Goal: Task Accomplishment & Management: Use online tool/utility

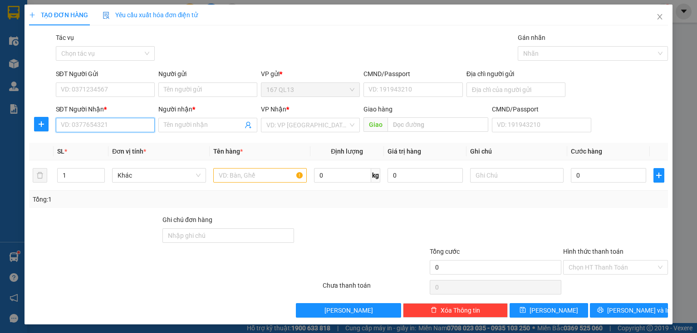
click at [137, 126] on input "SĐT Người Nhận *" at bounding box center [105, 125] width 99 height 15
click at [100, 144] on div "0822291916 - THÂN" at bounding box center [104, 143] width 87 height 10
type input "0822291916"
type input "THÂN"
type input "0822291916"
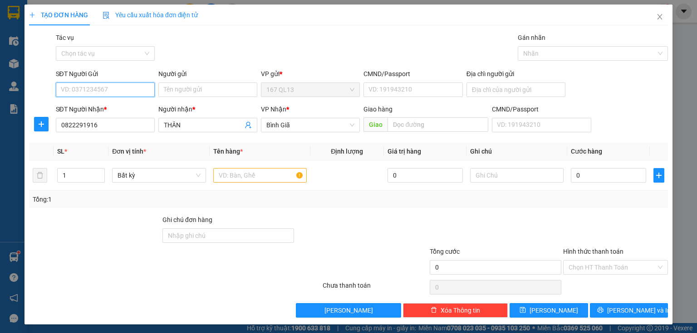
click at [117, 85] on input "SĐT Người Gửi" at bounding box center [105, 90] width 99 height 15
click at [99, 103] on div "0938697432 - [PERSON_NAME]" at bounding box center [105, 108] width 89 height 10
type input "0938697432"
type input "GIANG"
click at [279, 175] on input "text" at bounding box center [259, 175] width 93 height 15
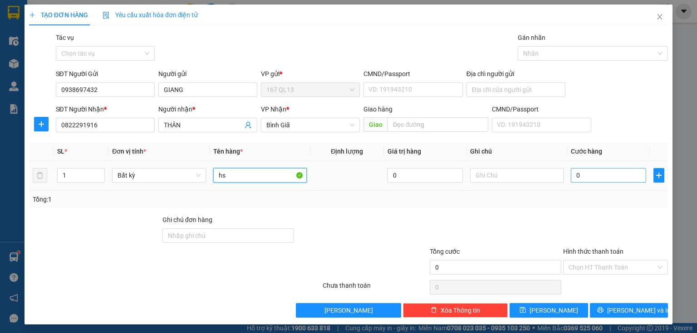
type input "hs"
click at [601, 178] on input "0" at bounding box center [607, 175] width 75 height 15
type input "3"
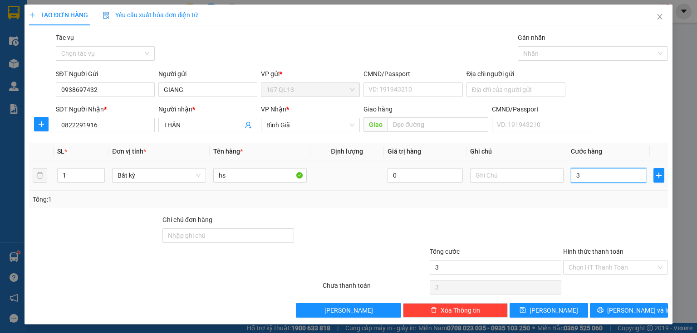
type input "30"
type input "30.000"
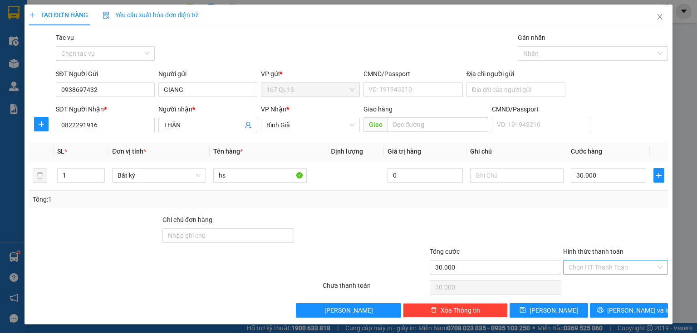
click at [629, 263] on input "Hình thức thanh toán" at bounding box center [612, 268] width 88 height 14
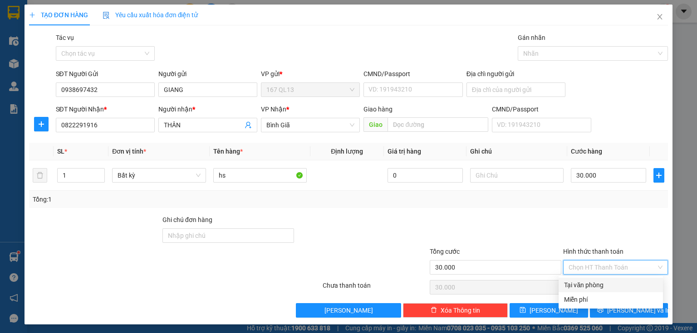
click at [592, 286] on div "Tại văn phòng" at bounding box center [610, 285] width 93 height 10
type input "0"
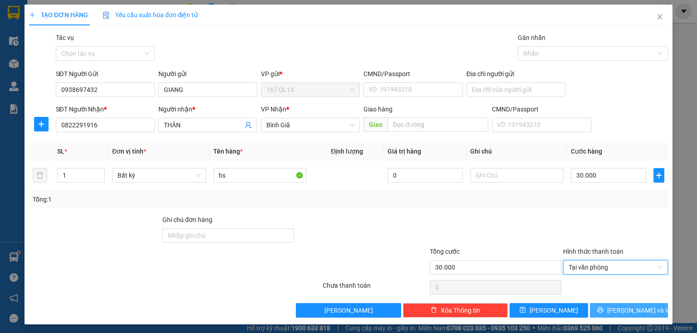
click at [599, 310] on button "[PERSON_NAME] và In" at bounding box center [629, 310] width 78 height 15
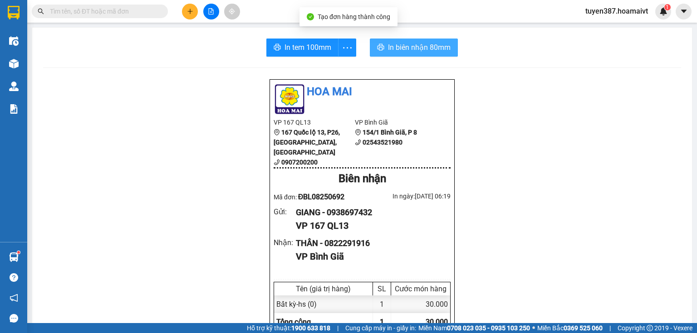
click at [410, 47] on span "In biên nhận 80mm" at bounding box center [419, 47] width 63 height 11
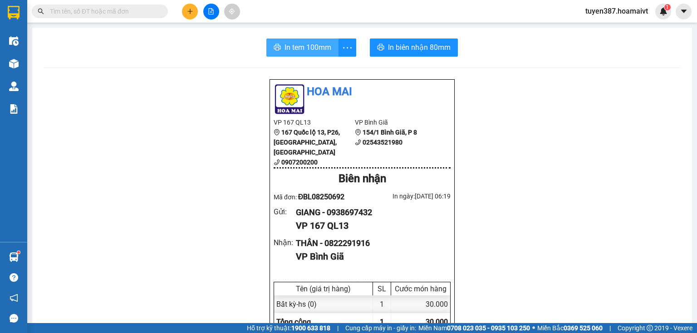
click at [300, 46] on span "In tem 100mm" at bounding box center [307, 47] width 47 height 11
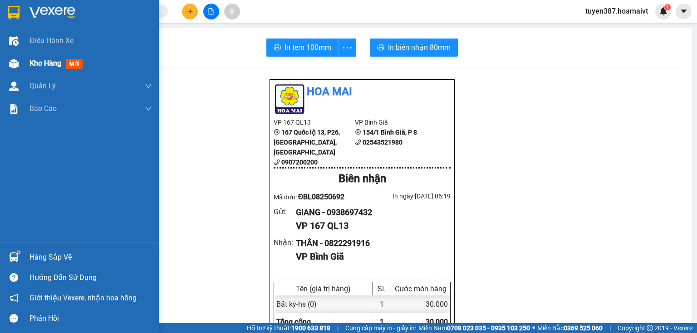
click at [23, 60] on div "Kho hàng mới" at bounding box center [79, 63] width 159 height 23
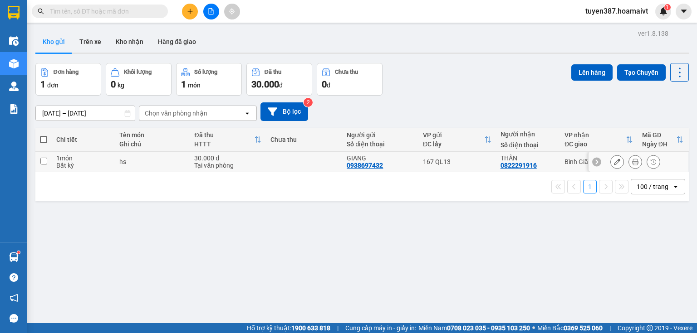
click at [419, 161] on td "167 QL13" at bounding box center [457, 162] width 78 height 20
checkbox input "true"
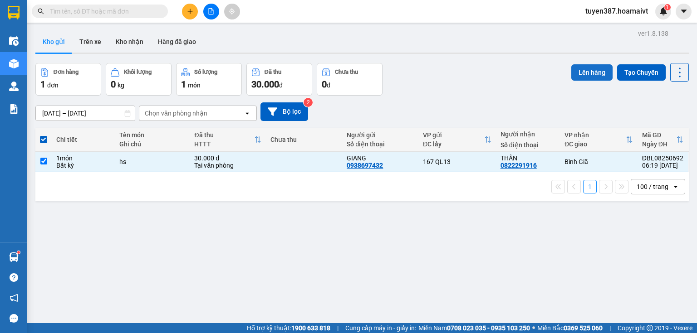
click at [593, 74] on button "Lên hàng" at bounding box center [591, 72] width 41 height 16
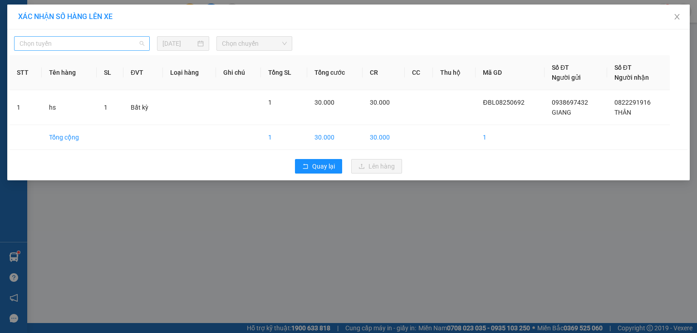
click at [107, 41] on span "Chọn tuyến" at bounding box center [81, 44] width 125 height 14
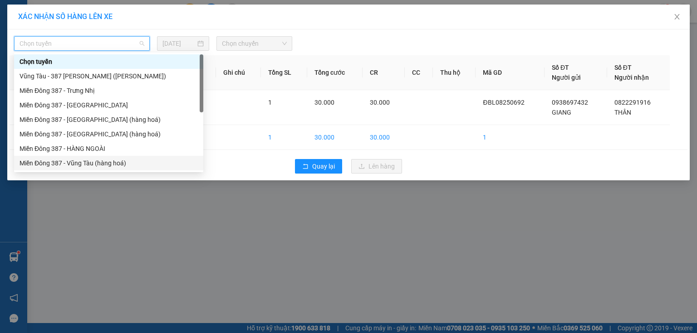
click at [84, 160] on div "Miền Đông 387 - Vũng Tàu (hàng hoá)" at bounding box center [108, 163] width 178 height 10
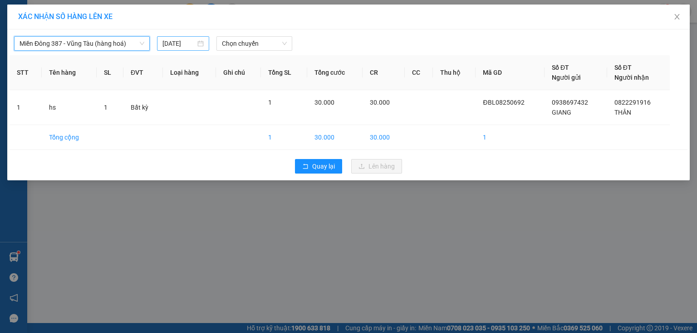
click at [186, 47] on input "[DATE]" at bounding box center [178, 44] width 33 height 10
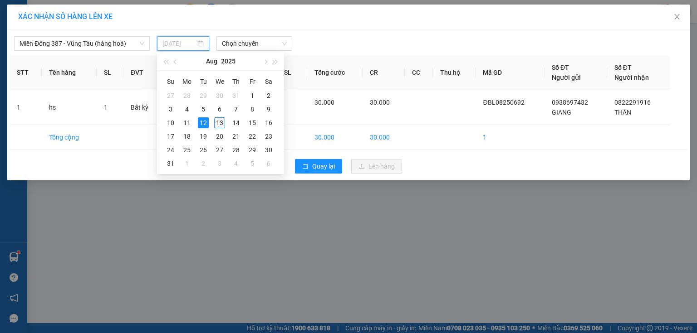
click at [220, 121] on div "13" at bounding box center [219, 122] width 11 height 11
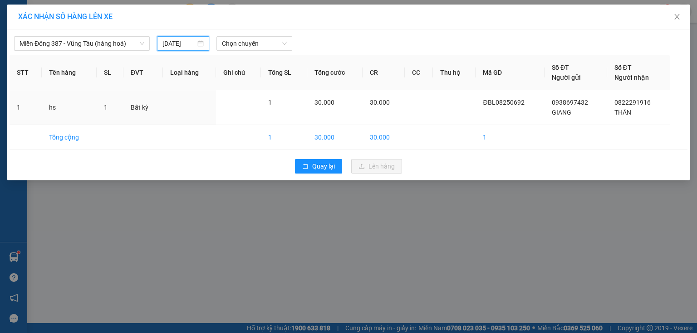
type input "[DATE]"
click at [275, 45] on span "Chọn chuyến" at bounding box center [254, 44] width 65 height 14
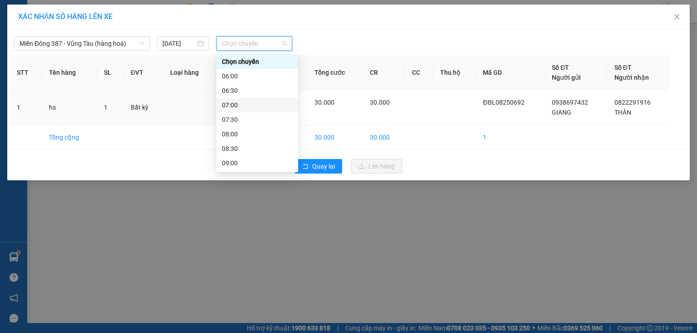
click at [231, 106] on div "07:00" at bounding box center [257, 105] width 71 height 10
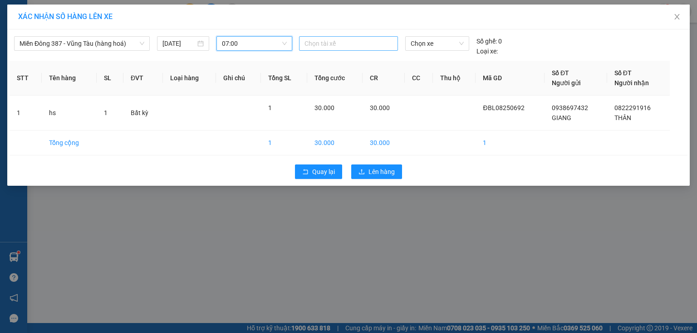
click at [351, 44] on div at bounding box center [348, 43] width 94 height 11
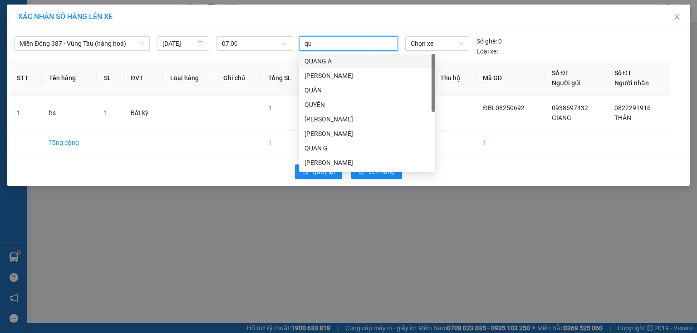
type input "quy"
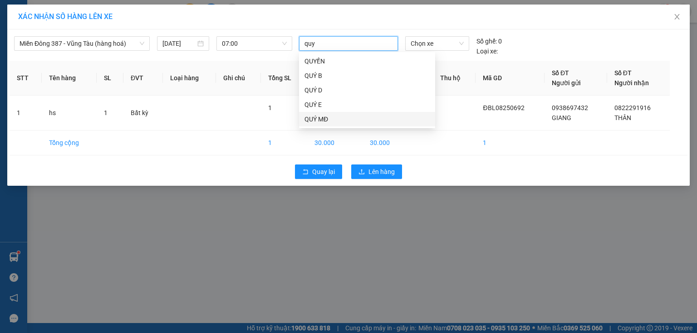
click at [306, 117] on div "QUÝ MĐ" at bounding box center [366, 119] width 125 height 10
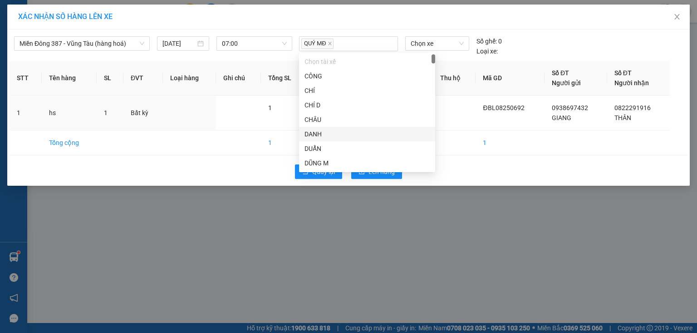
drag, startPoint x: 466, startPoint y: 114, endPoint x: 456, endPoint y: 78, distance: 37.1
click at [466, 105] on td at bounding box center [454, 113] width 43 height 35
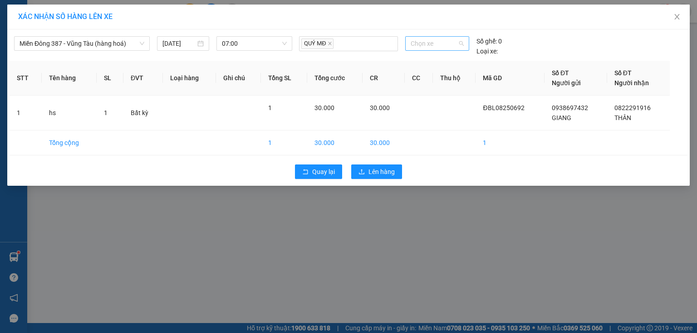
drag, startPoint x: 445, startPoint y: 45, endPoint x: 445, endPoint y: 41, distance: 4.6
click at [445, 42] on span "Chọn xe" at bounding box center [436, 44] width 53 height 14
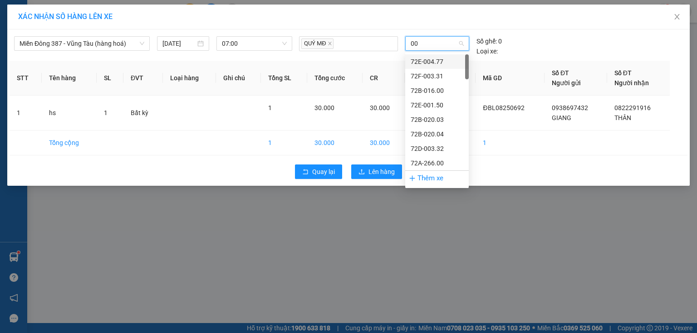
type input "007"
click at [433, 89] on div "72H-070.07" at bounding box center [436, 91] width 53 height 10
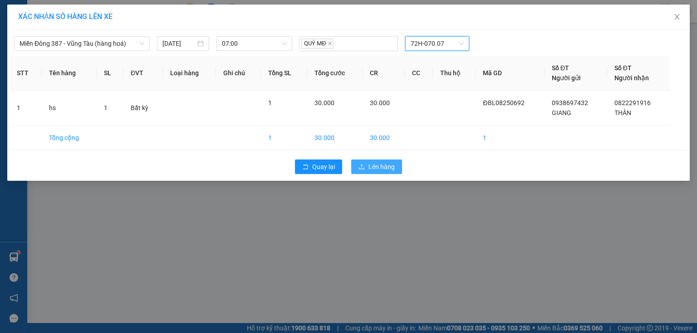
click at [377, 160] on button "Lên hàng" at bounding box center [376, 167] width 51 height 15
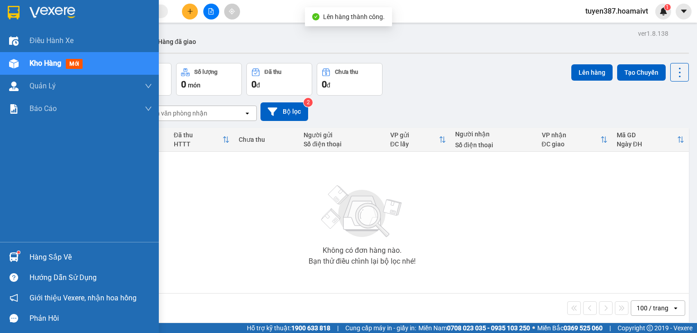
click at [10, 256] on img at bounding box center [14, 258] width 10 height 10
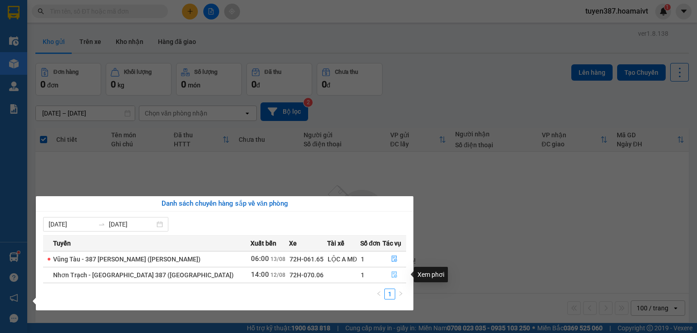
click at [394, 274] on icon "file-done" at bounding box center [393, 275] width 5 height 6
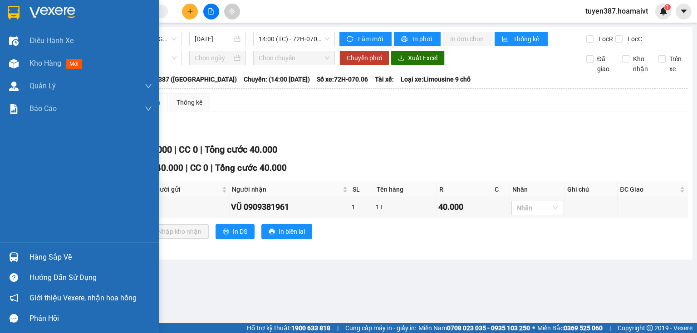
click at [12, 255] on img at bounding box center [14, 258] width 10 height 10
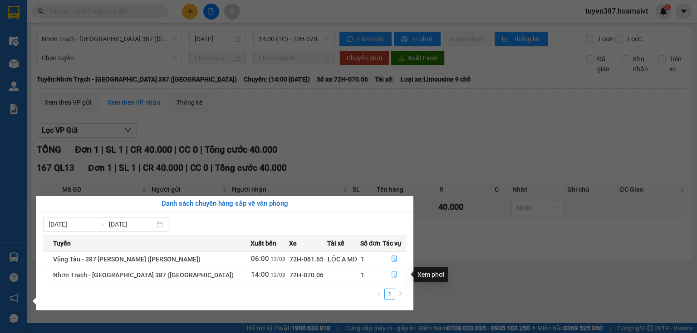
click at [394, 276] on icon "file-done" at bounding box center [393, 275] width 5 height 6
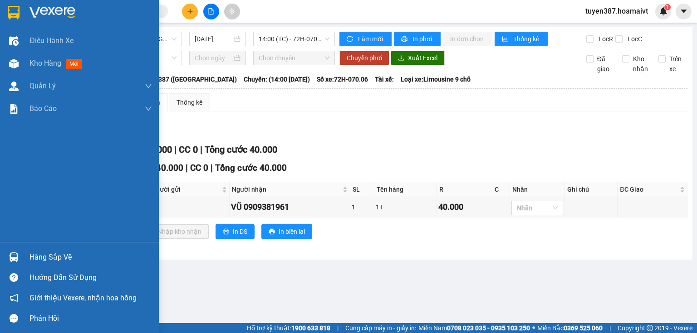
click at [13, 258] on img at bounding box center [14, 258] width 10 height 10
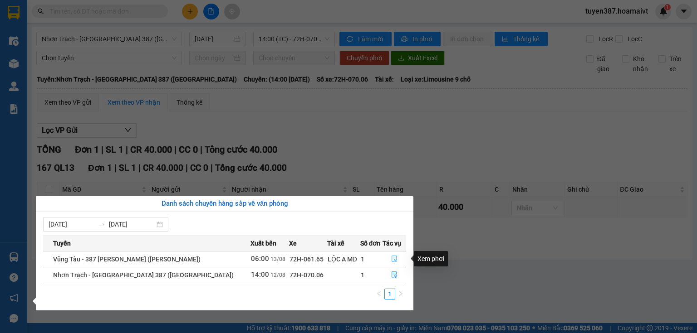
click at [392, 261] on icon "file-done" at bounding box center [394, 259] width 6 height 6
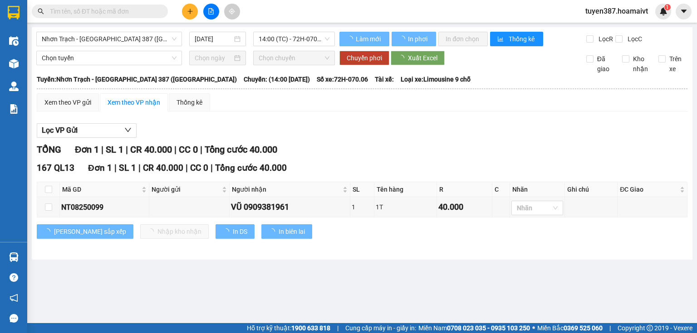
type input "[DATE]"
